Goal: Information Seeking & Learning: Understand process/instructions

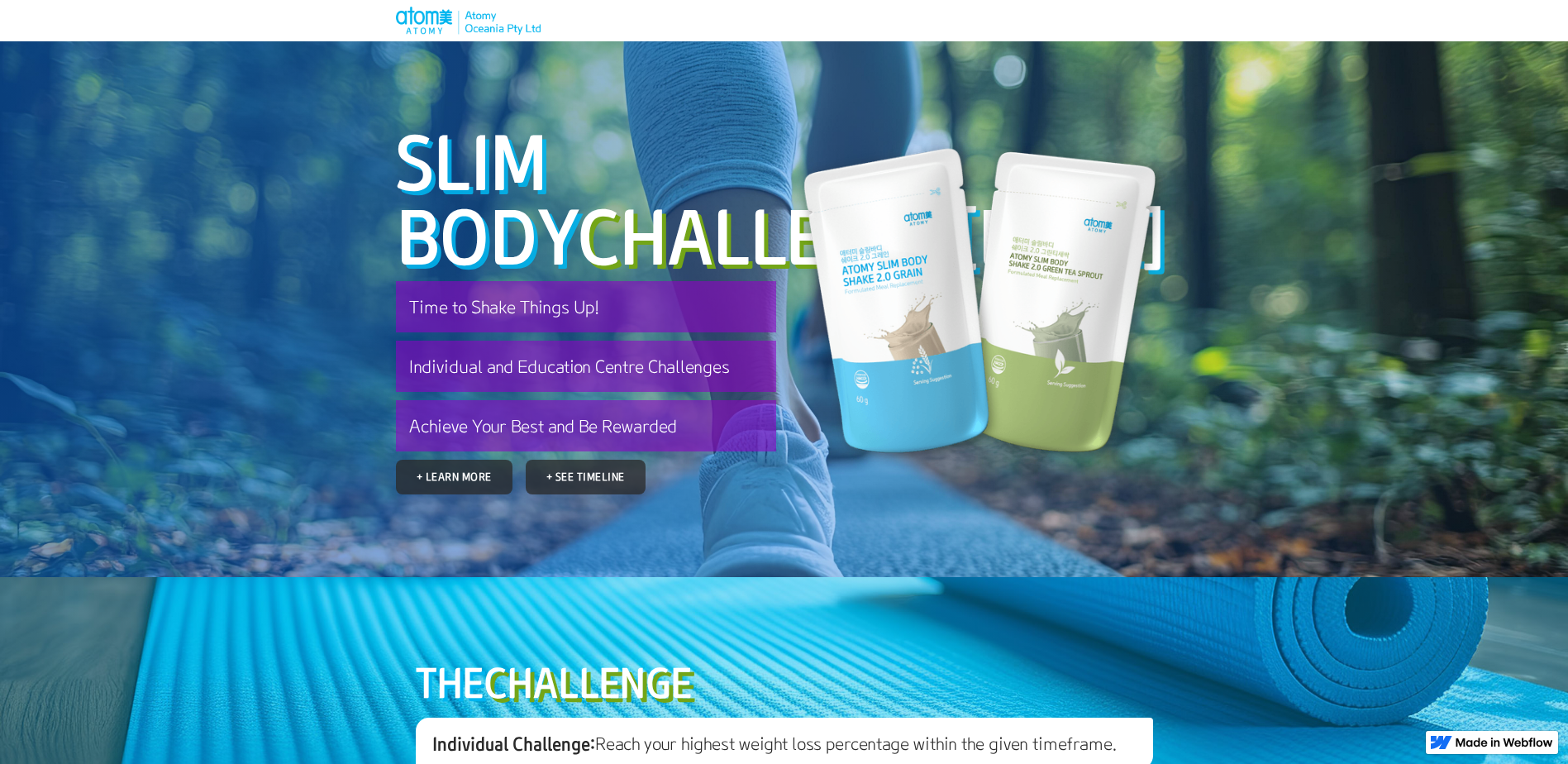
click at [577, 234] on span "Challenge" at bounding box center [766, 235] width 378 height 92
click at [443, 492] on link "+ Learn More" at bounding box center [454, 476] width 105 height 31
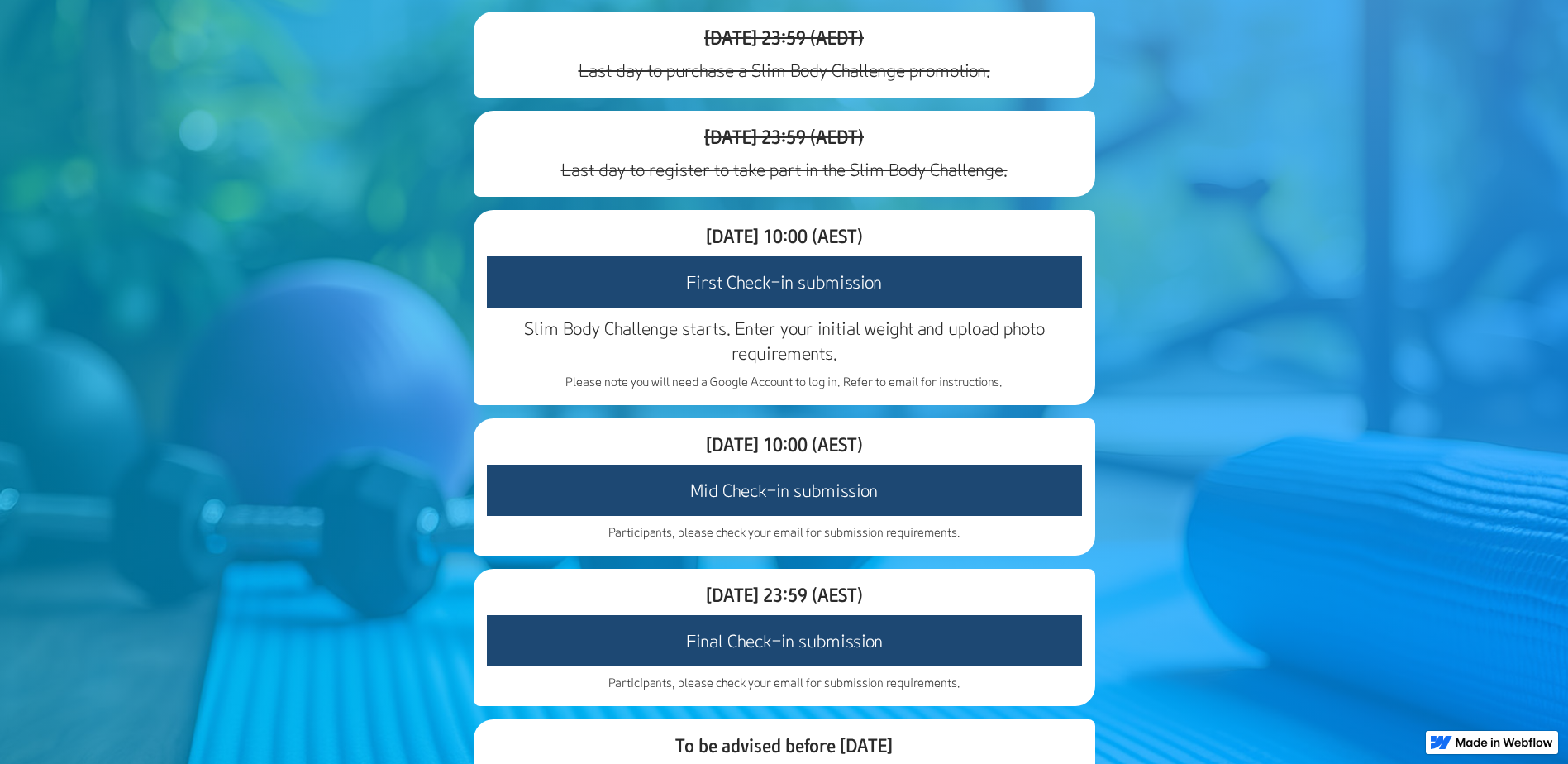
scroll to position [1277, 0]
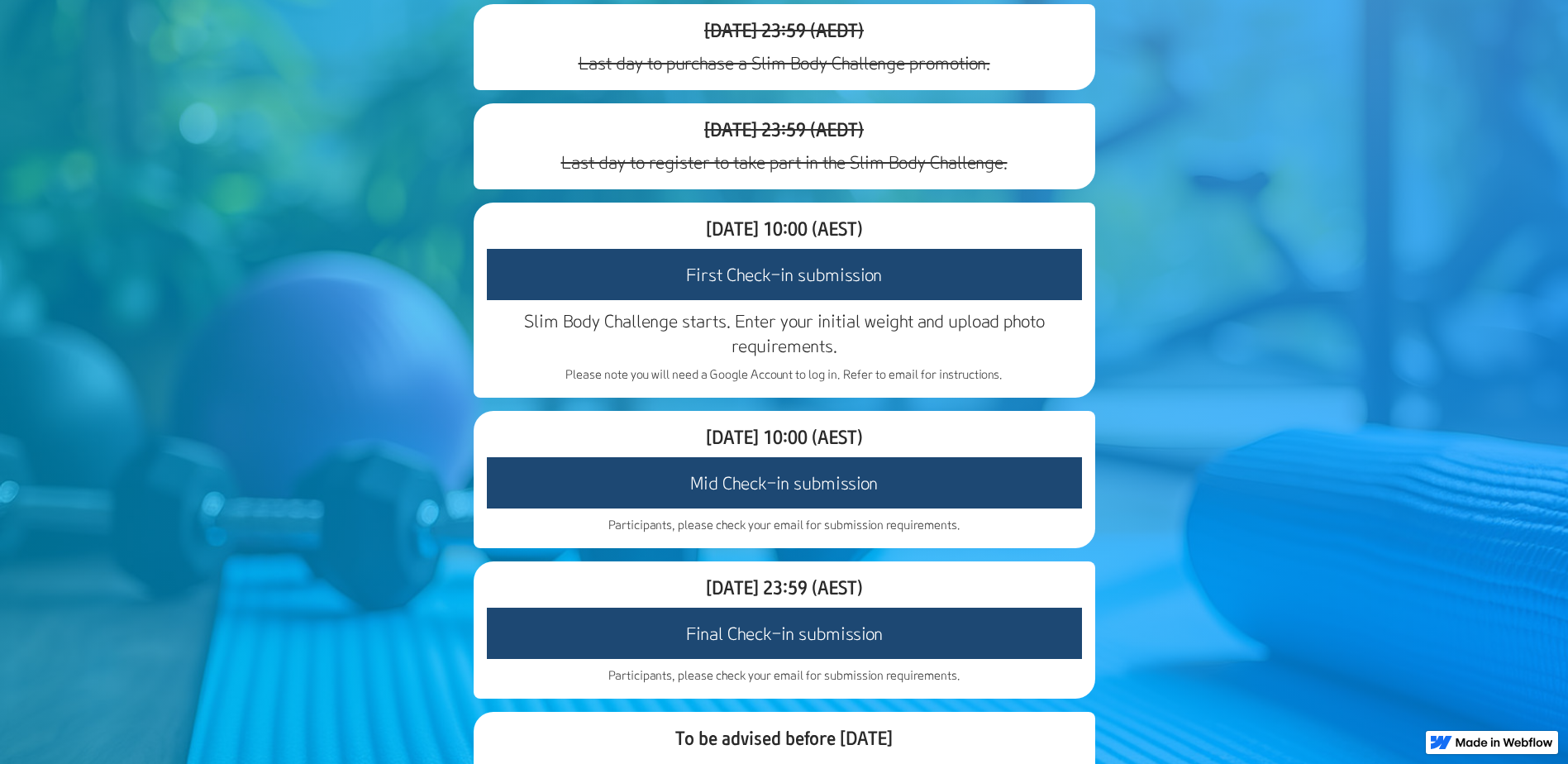
click at [721, 300] on h3 "First Check-in submission" at bounding box center [784, 275] width 595 height 52
click at [701, 300] on h3 "First Check-in submission" at bounding box center [784, 275] width 595 height 52
click at [659, 382] on p "Please note you will need a Google Account to log in. Refer to email for instru…" at bounding box center [784, 374] width 595 height 16
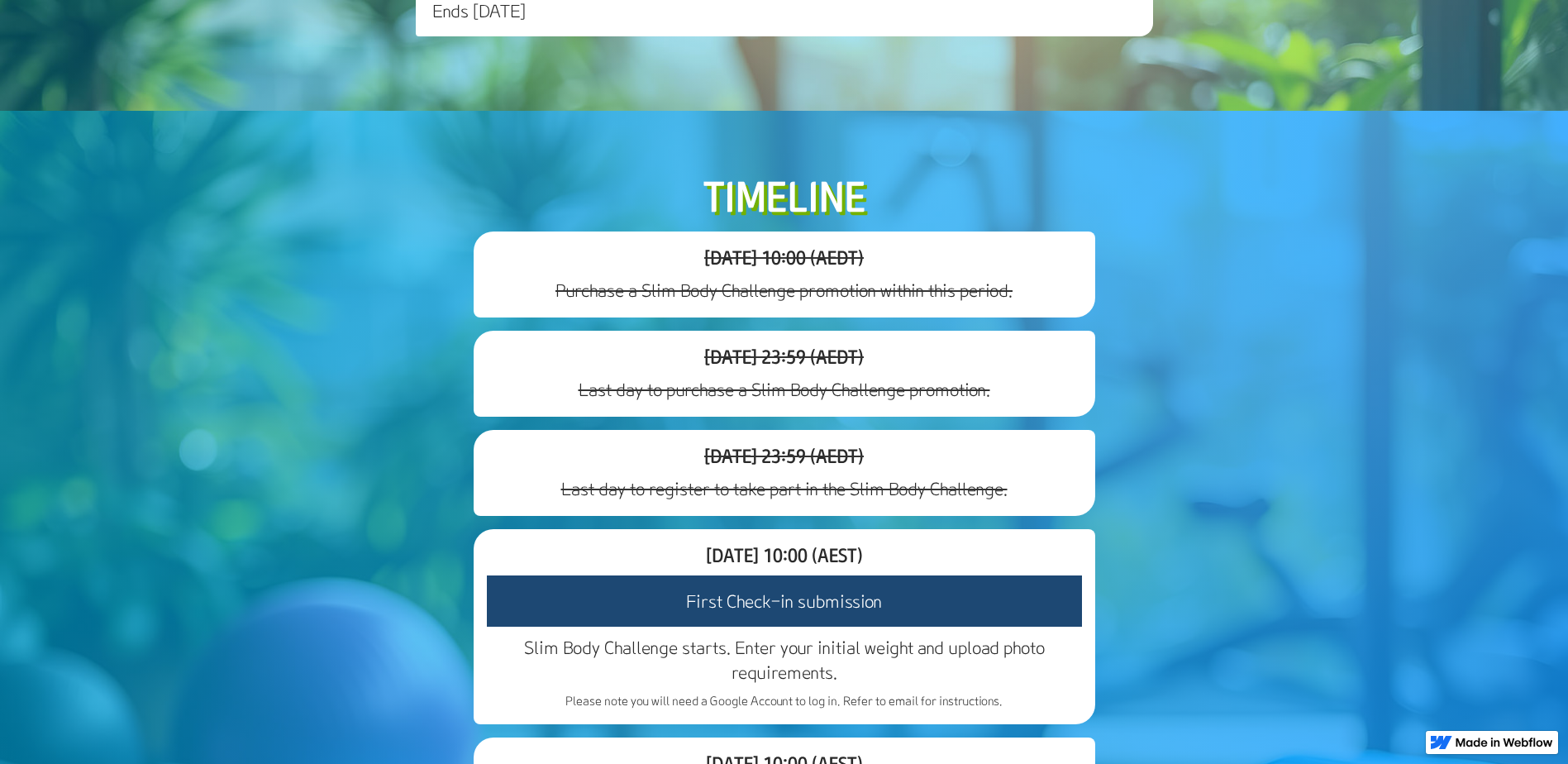
scroll to position [863, 0]
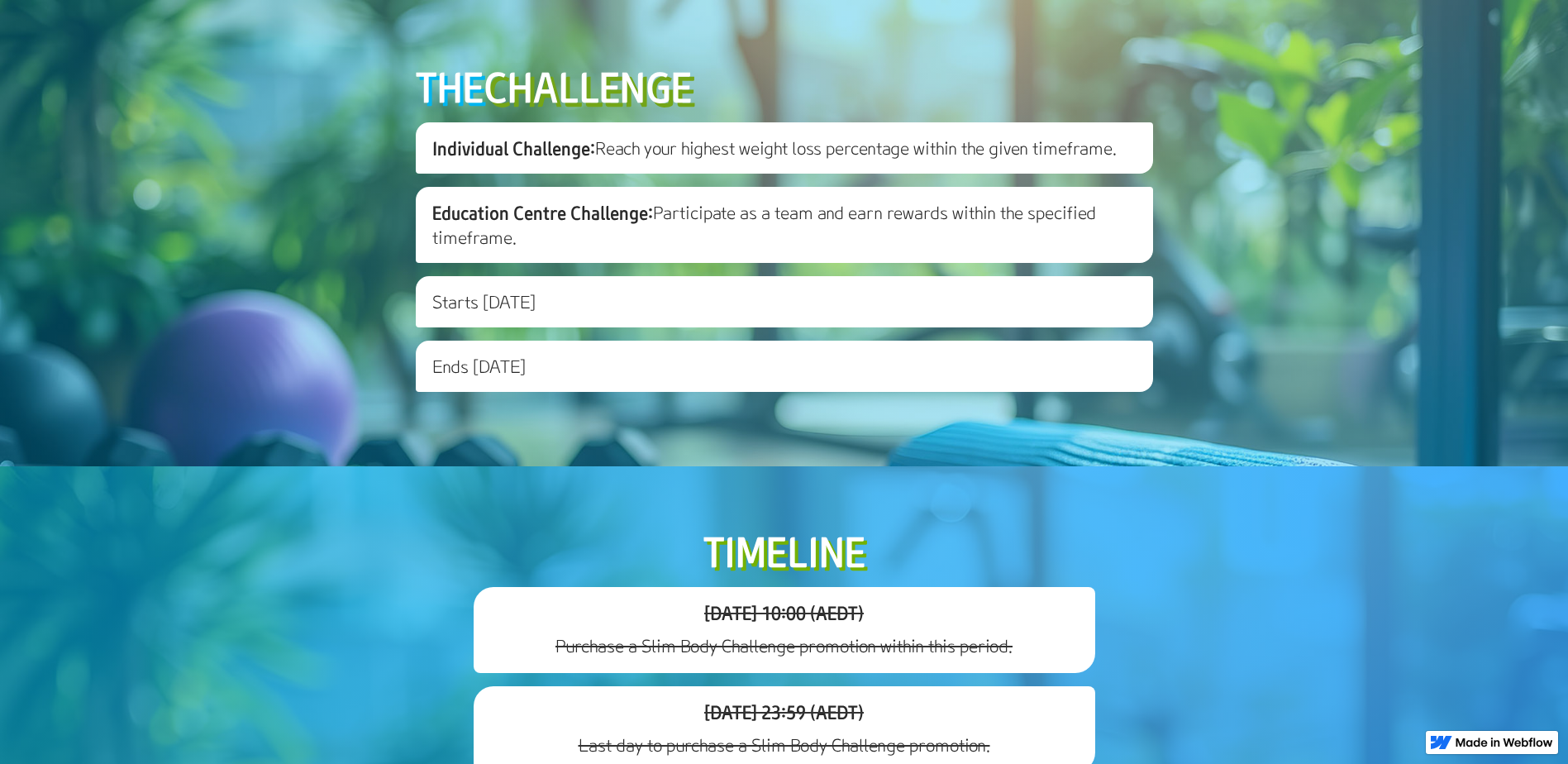
scroll to position [551, 0]
